Goal: Check status: Check status

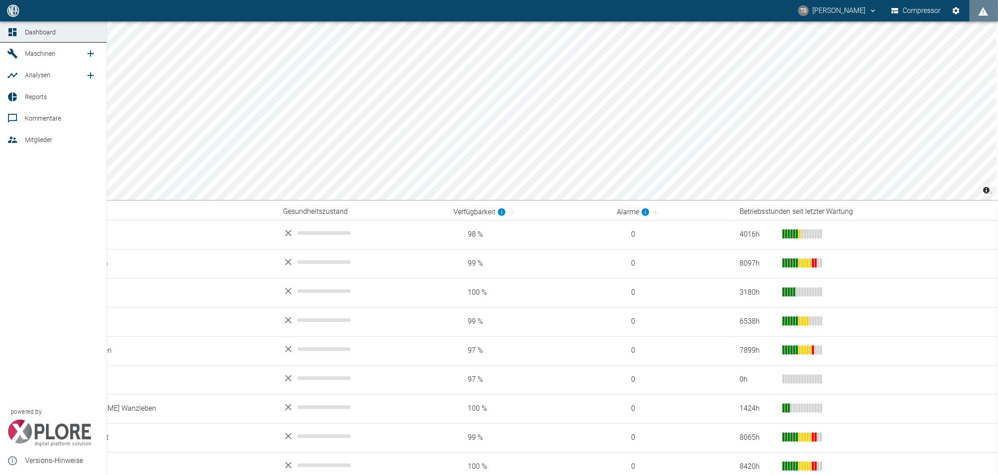
click at [20, 57] on div at bounding box center [13, 53] width 13 height 11
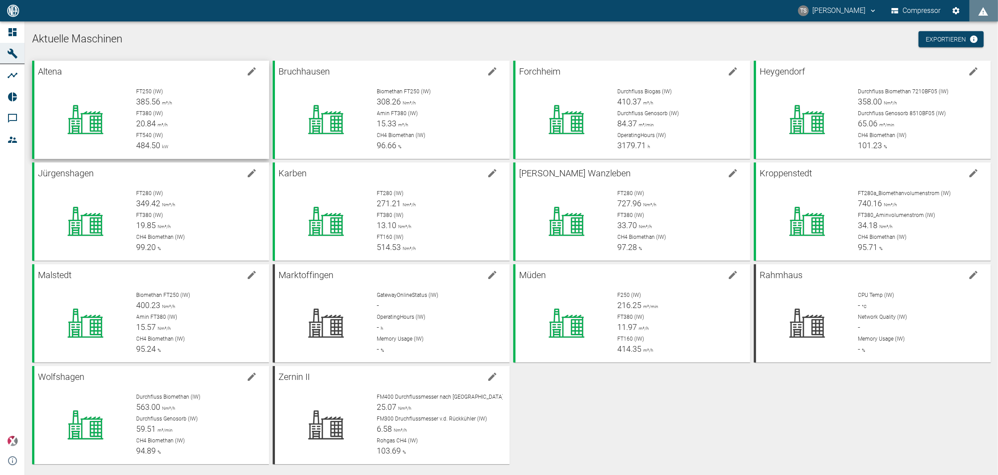
click at [255, 73] on icon "edit machine" at bounding box center [251, 71] width 11 height 11
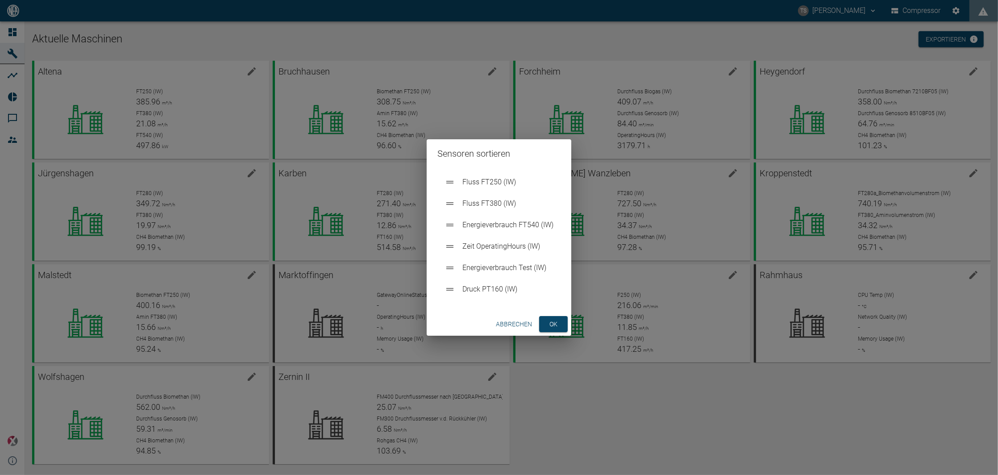
click at [502, 320] on button "Abbrechen" at bounding box center [513, 324] width 43 height 17
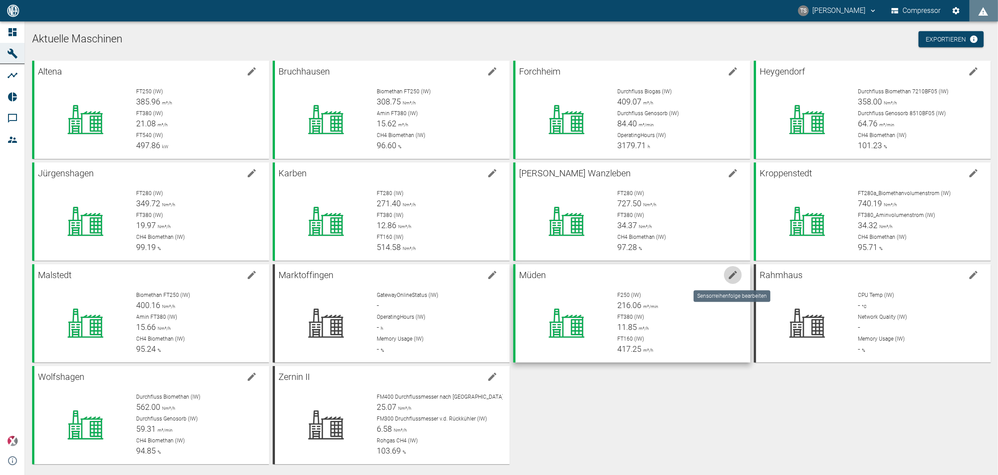
click at [730, 277] on icon "edit machine" at bounding box center [733, 275] width 8 height 8
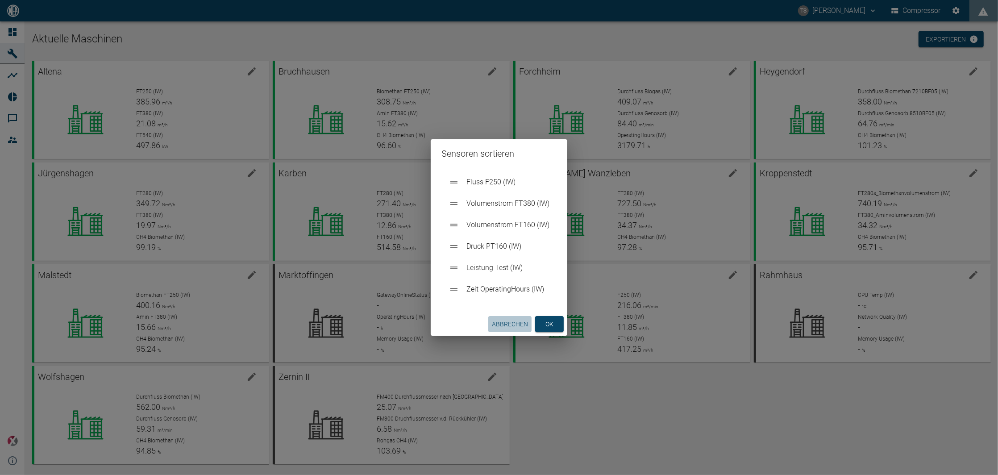
click at [507, 325] on button "Abbrechen" at bounding box center [509, 324] width 43 height 17
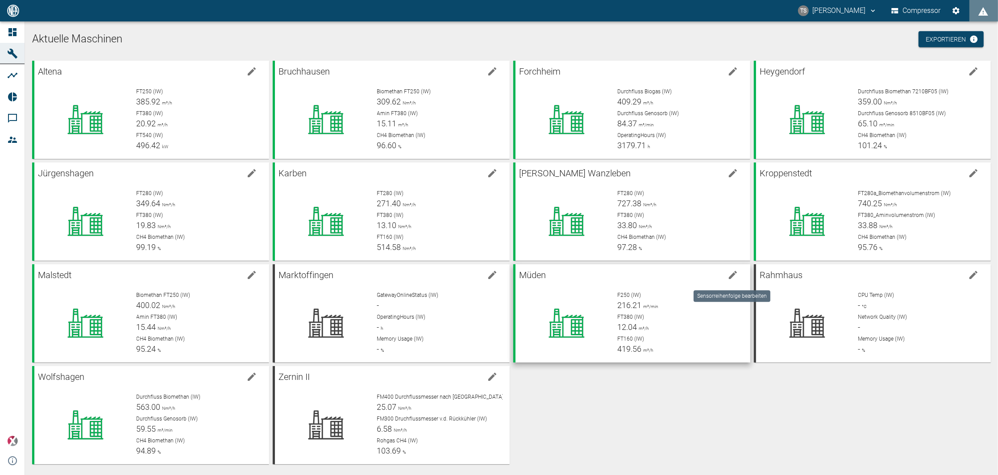
click at [733, 274] on icon "edit machine" at bounding box center [733, 275] width 8 height 8
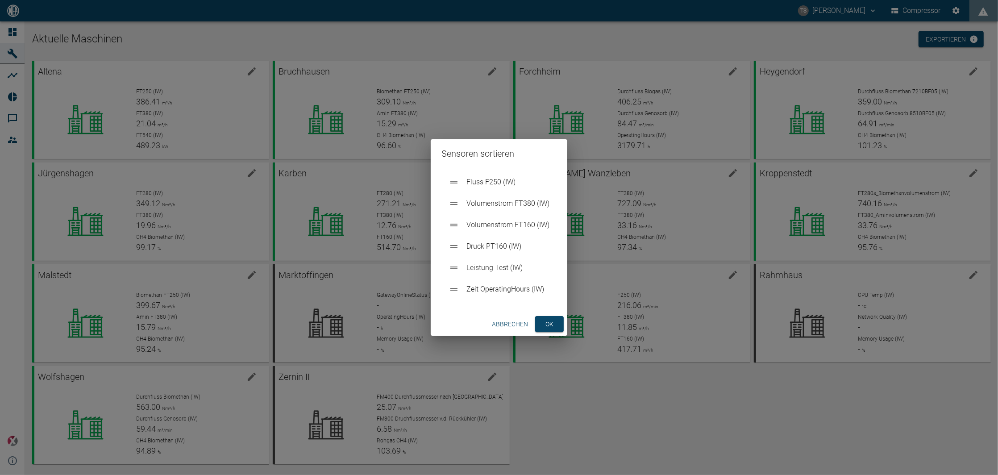
click at [510, 323] on button "Abbrechen" at bounding box center [509, 324] width 43 height 17
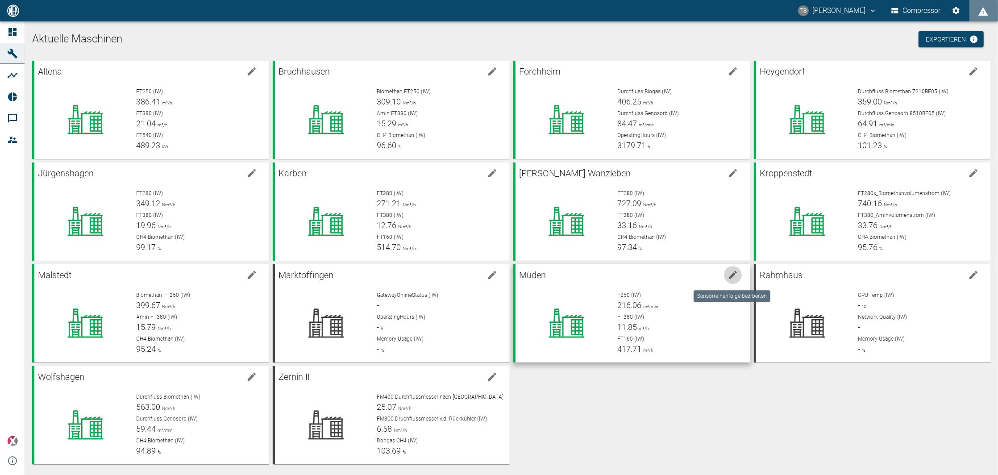
click at [737, 273] on button "edit machine" at bounding box center [733, 275] width 18 height 18
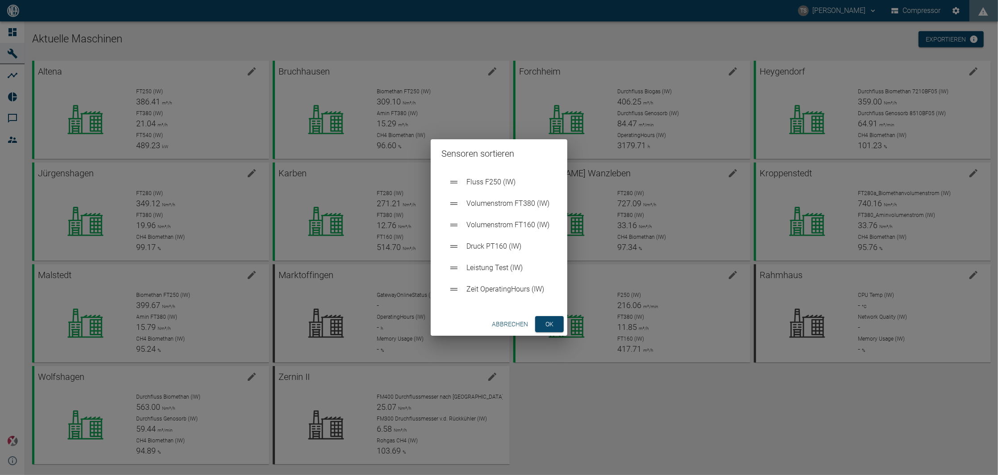
click at [512, 314] on div "Abbrechen ok" at bounding box center [499, 324] width 137 height 24
click at [507, 326] on button "Abbrechen" at bounding box center [509, 324] width 43 height 17
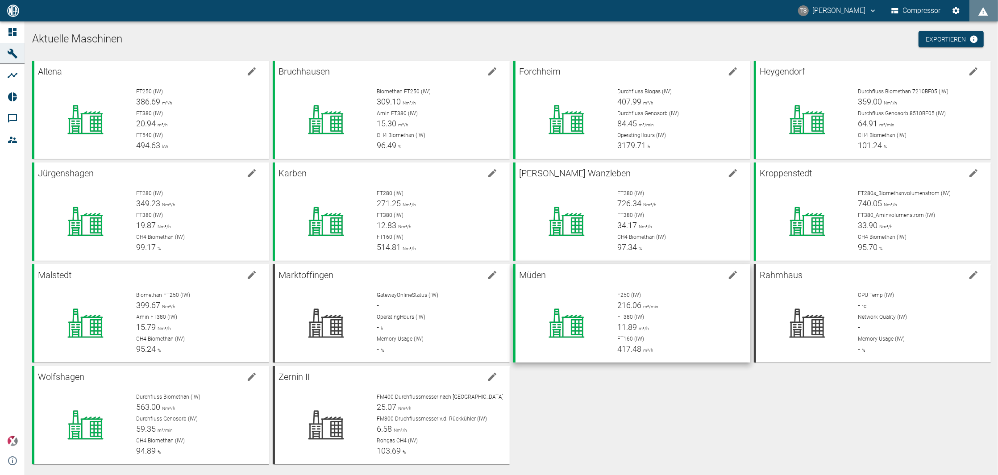
click at [725, 276] on button "edit machine" at bounding box center [733, 275] width 18 height 18
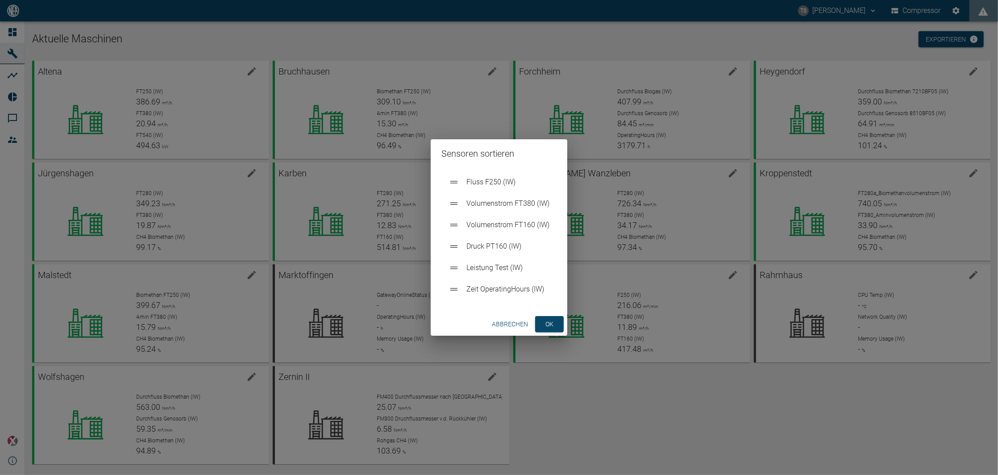
click at [507, 317] on button "Abbrechen" at bounding box center [509, 324] width 43 height 17
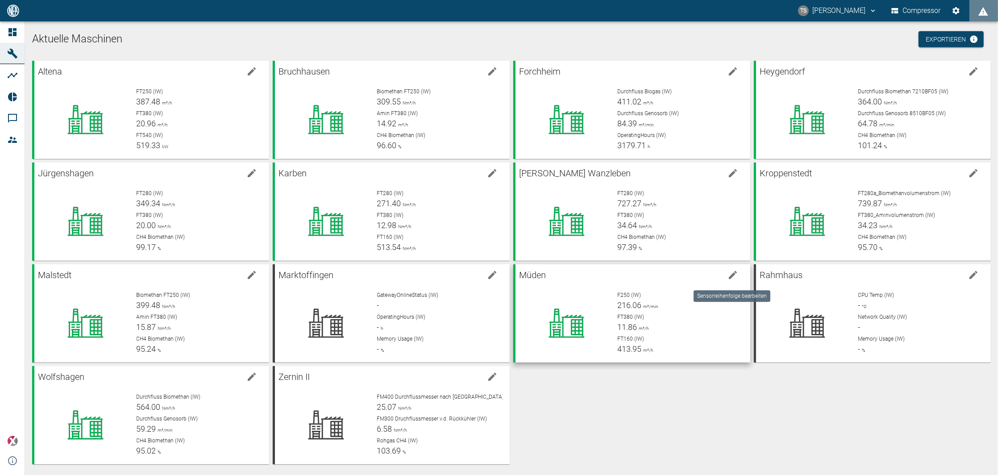
click at [728, 277] on icon "edit machine" at bounding box center [733, 275] width 11 height 11
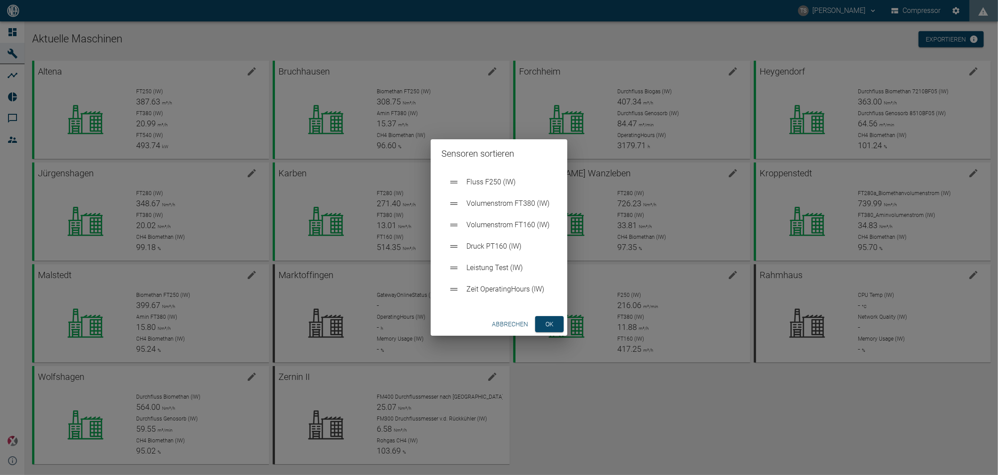
click at [505, 327] on button "Abbrechen" at bounding box center [509, 324] width 43 height 17
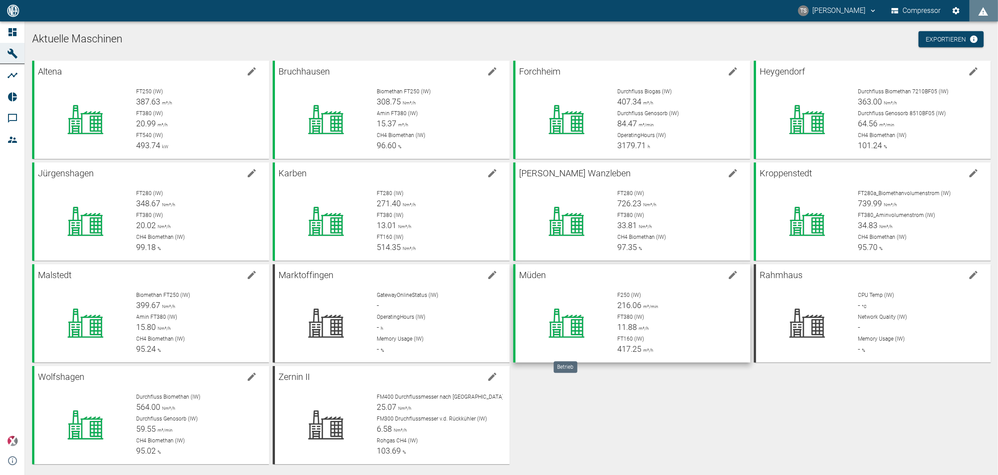
click at [604, 300] on div at bounding box center [567, 323] width 88 height 64
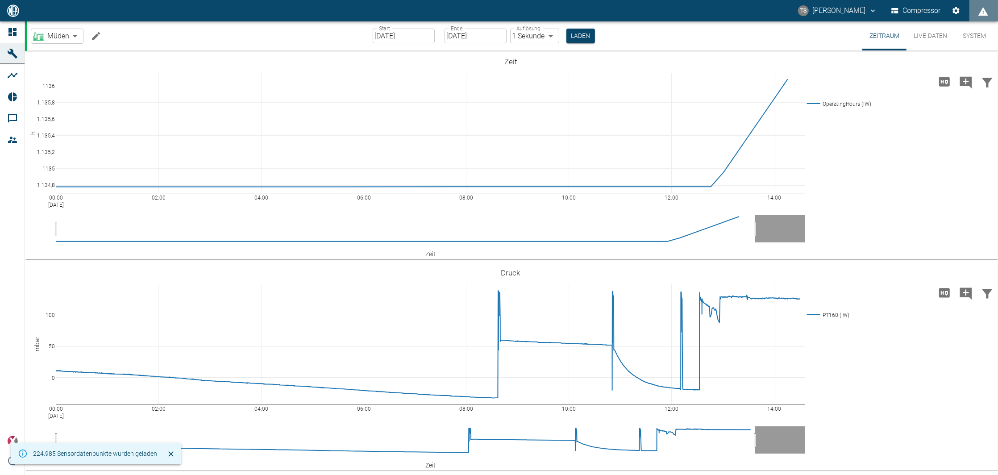
click at [946, 31] on button "Live-Daten" at bounding box center [931, 35] width 48 height 29
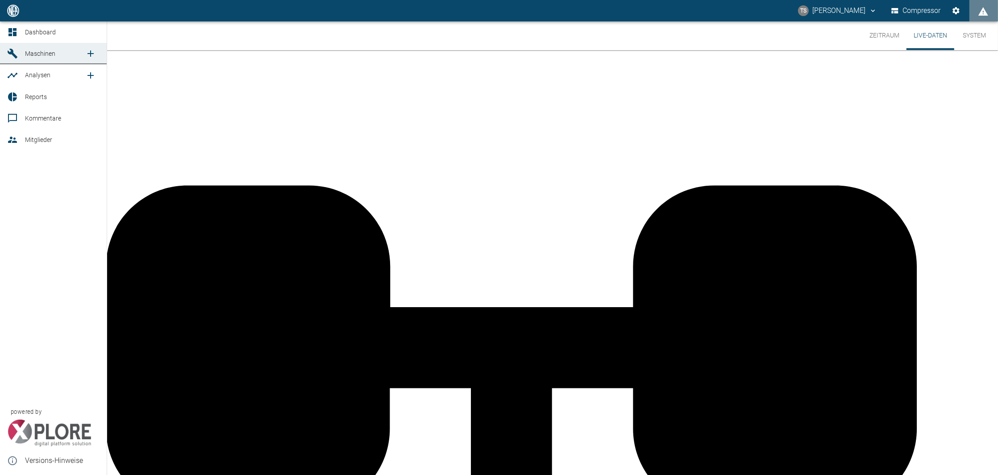
click at [27, 53] on span "Maschinen" at bounding box center [40, 53] width 30 height 7
